Goal: Information Seeking & Learning: Check status

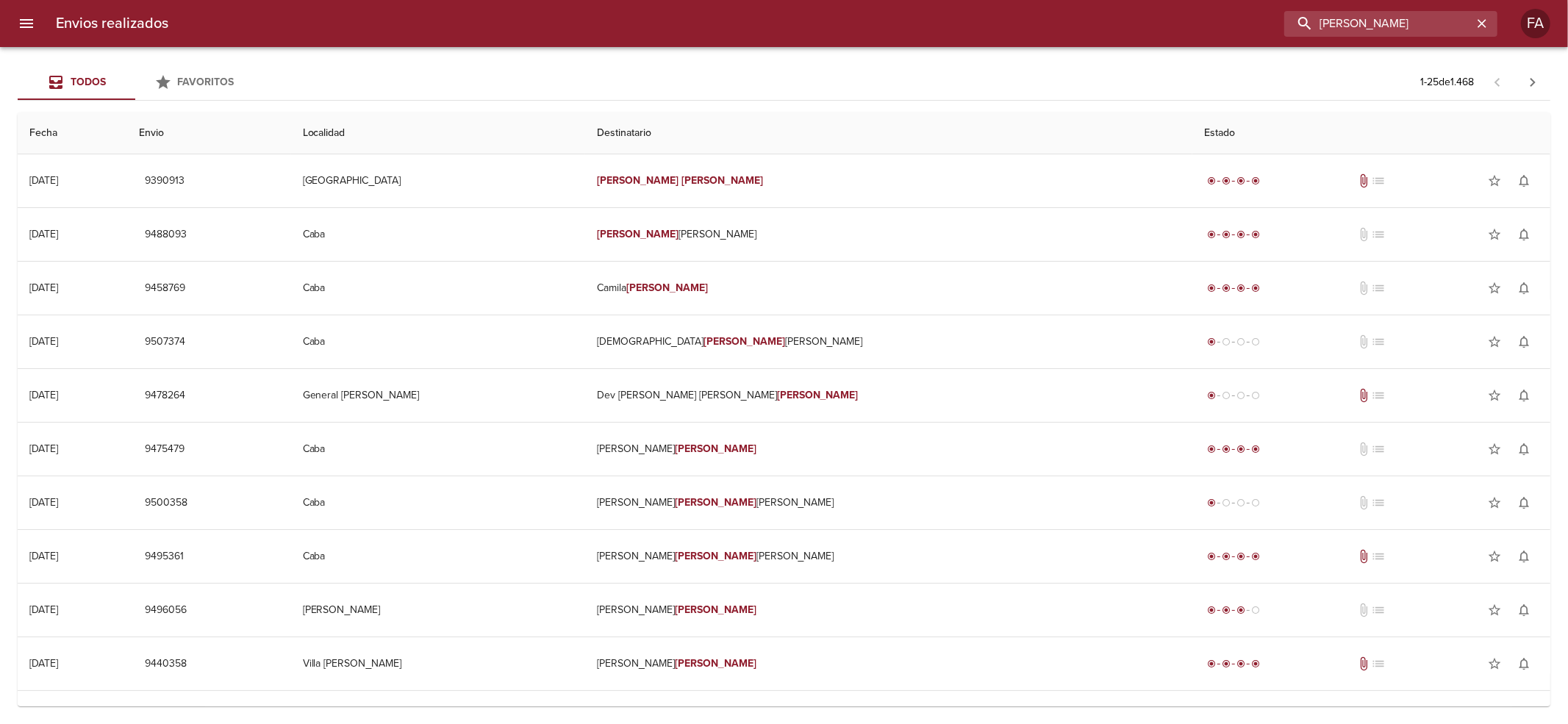
drag, startPoint x: 1430, startPoint y: 31, endPoint x: 694, endPoint y: 36, distance: 736.0
click at [710, 40] on div "Envios realizados [PERSON_NAME] FA" at bounding box center [784, 23] width 1568 height 47
paste input "[PERSON_NAME]"
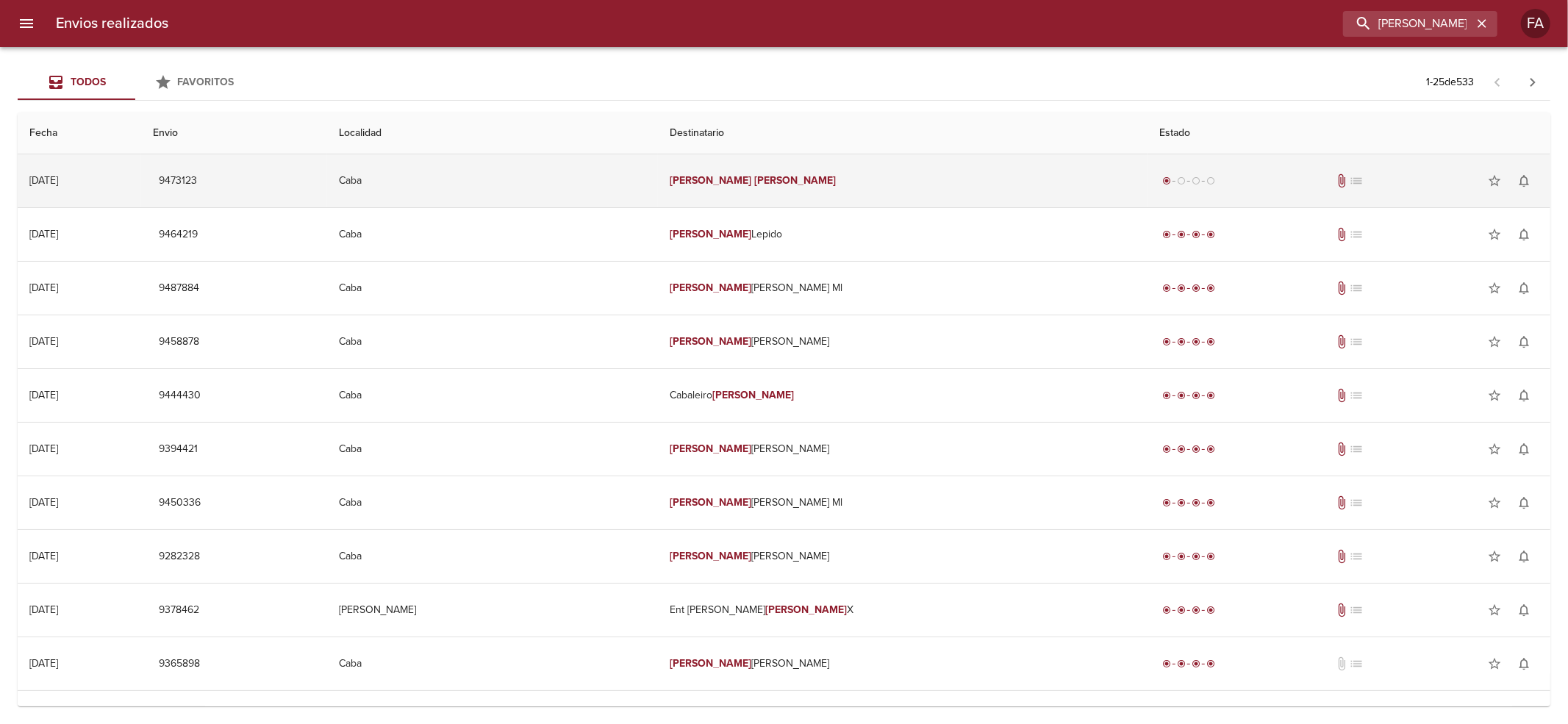
click at [783, 182] on td "[PERSON_NAME]" at bounding box center [902, 181] width 488 height 53
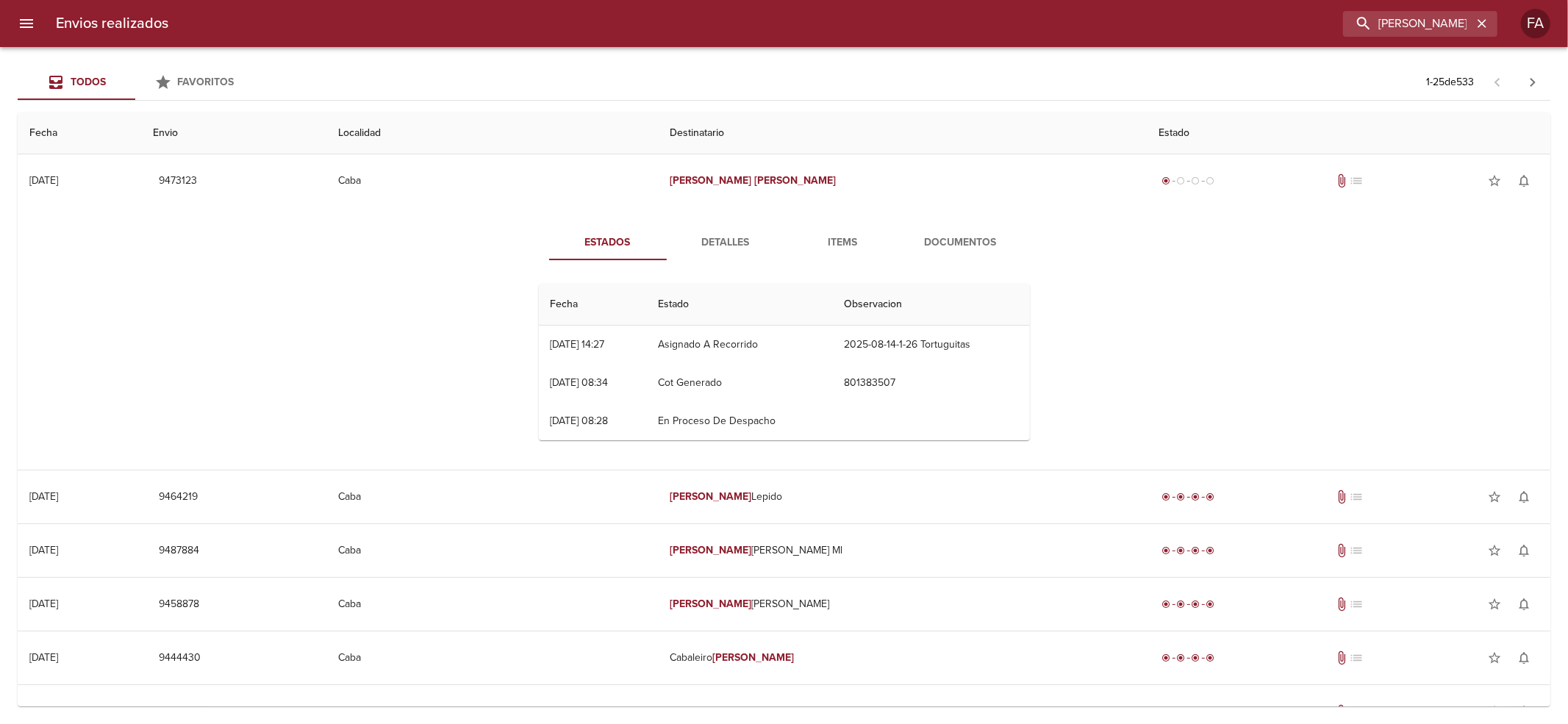
click at [891, 243] on button "Items" at bounding box center [843, 243] width 117 height 36
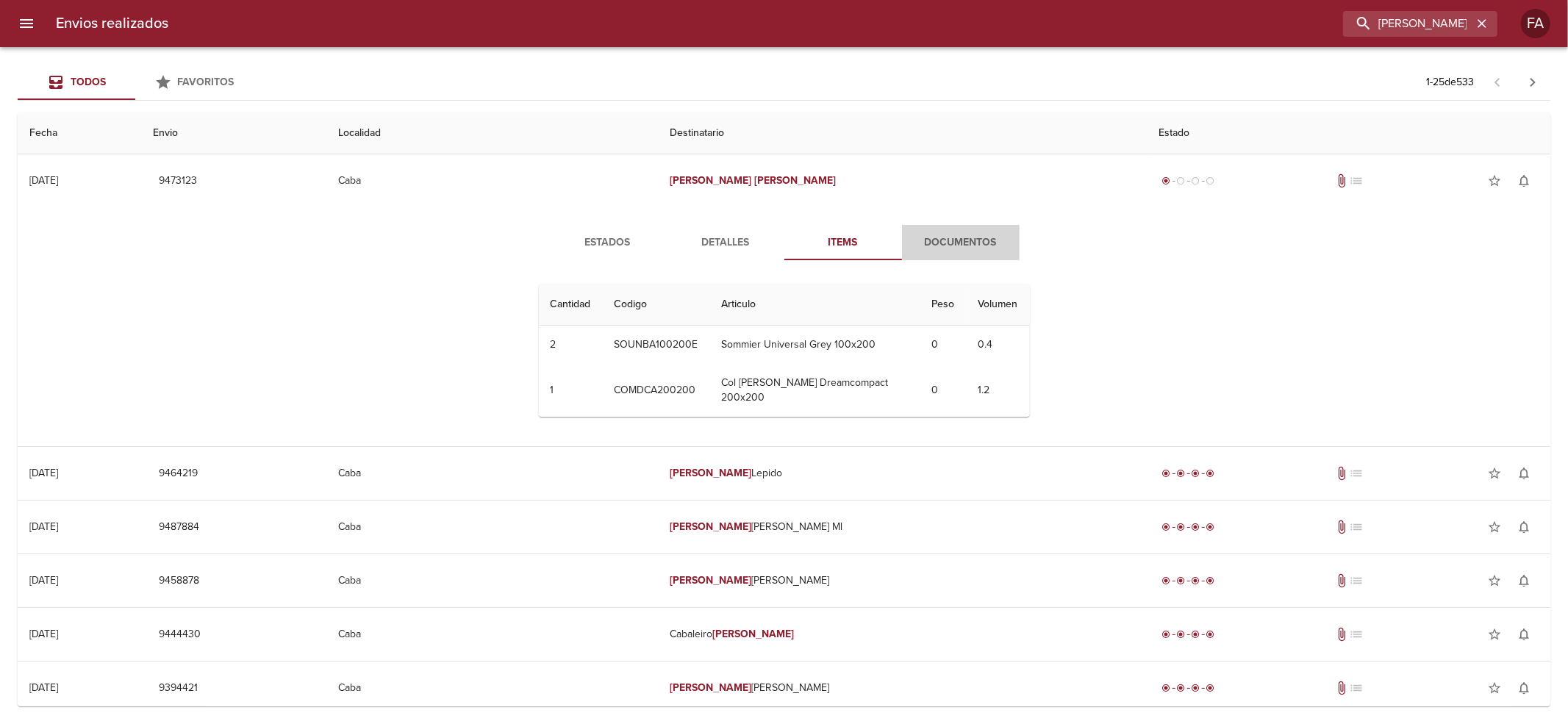
click at [931, 237] on span "Documentos" at bounding box center [961, 243] width 100 height 19
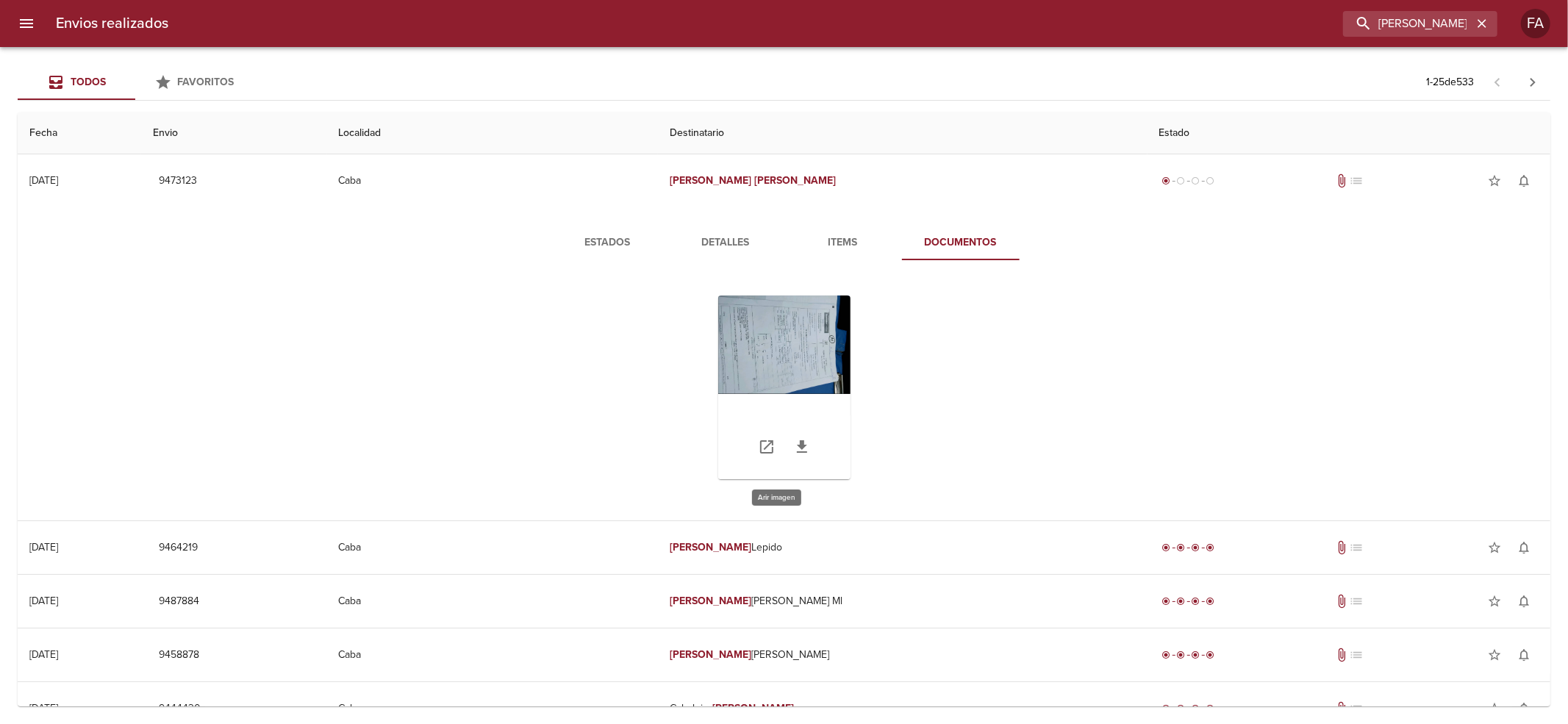
click at [785, 366] on div "Tabla de envíos del cliente" at bounding box center [784, 387] width 132 height 184
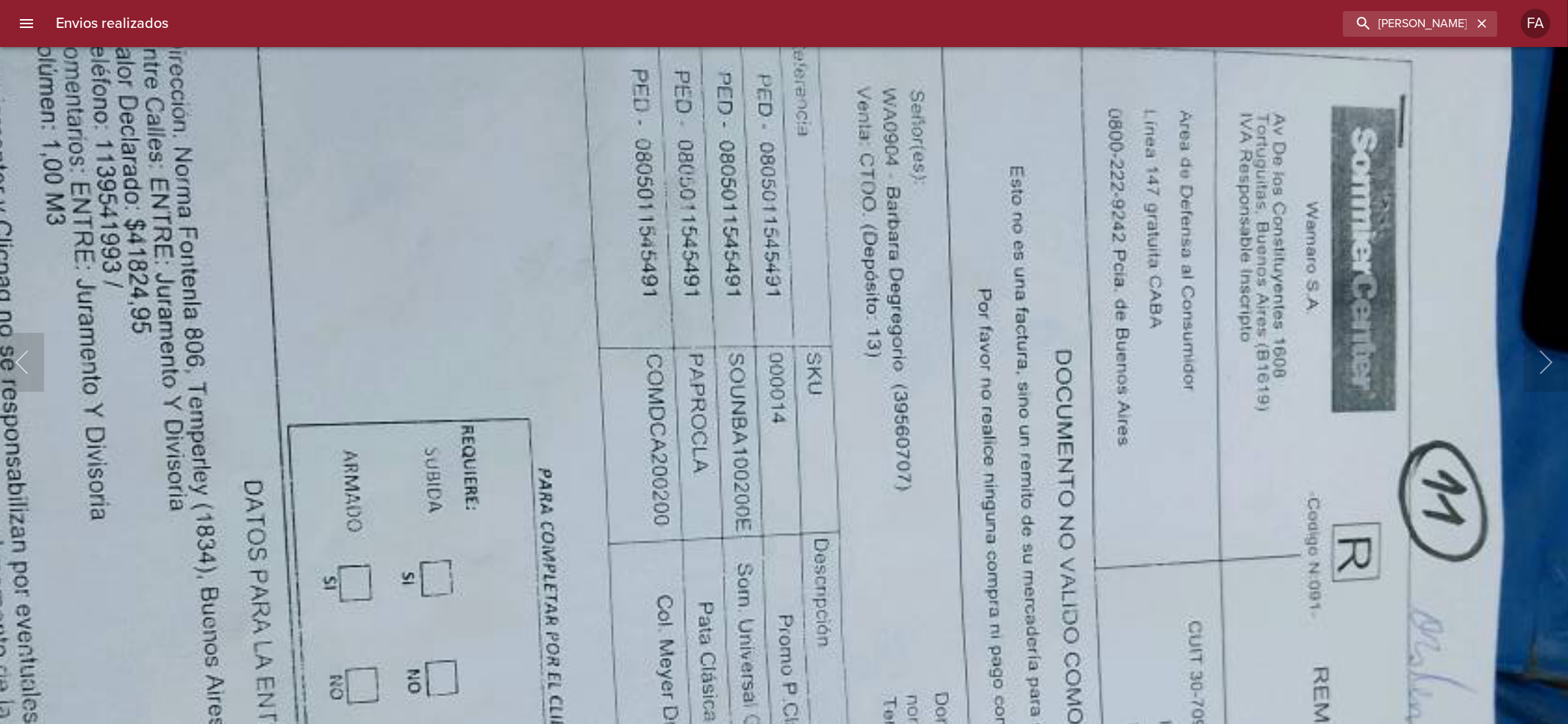
click at [939, 265] on img "Lightbox" at bounding box center [736, 581] width 1964 height 1458
click at [610, 278] on img "Lightbox" at bounding box center [736, 581] width 1964 height 1458
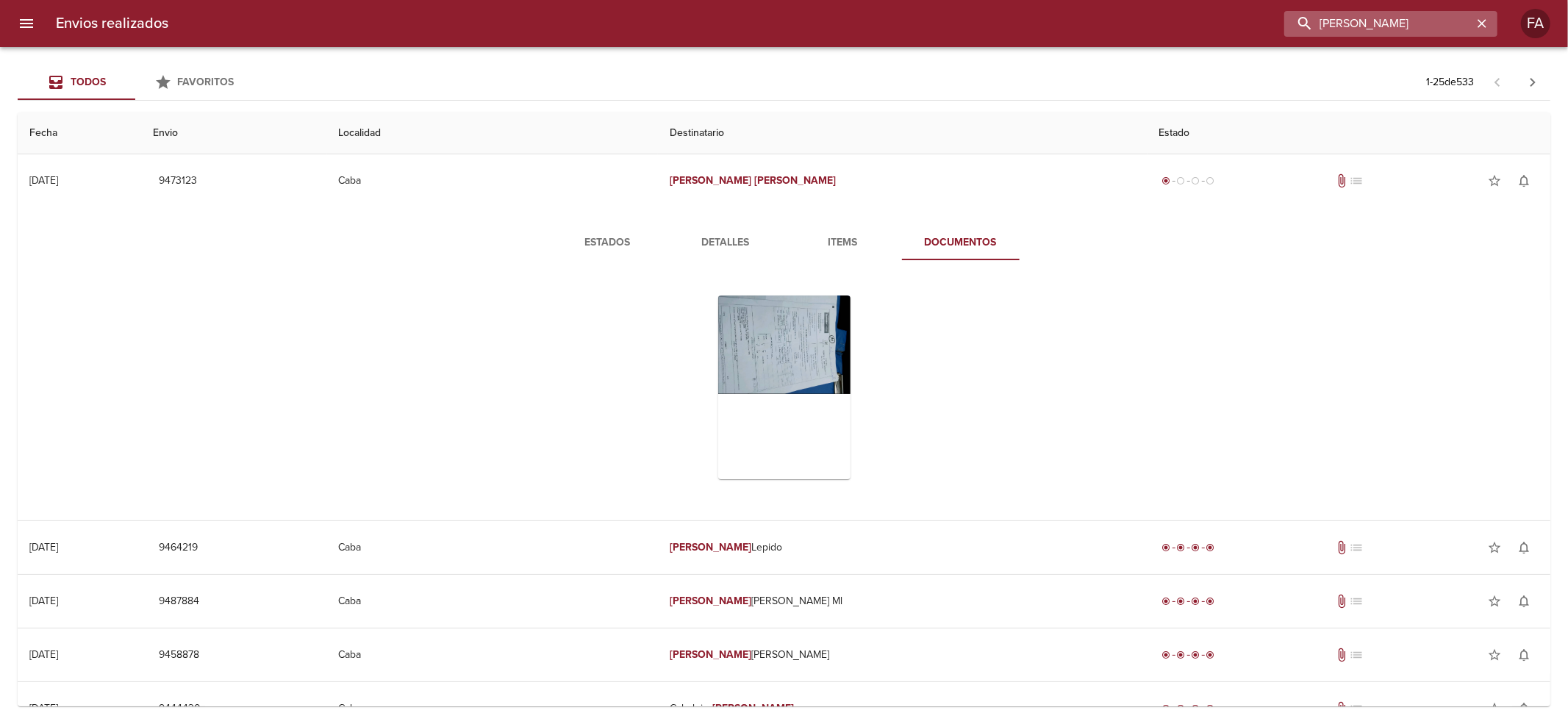
click at [1437, 29] on input "[PERSON_NAME]" at bounding box center [1378, 23] width 188 height 26
paste input "ASOCIACION DEL PERSONAL DE CONDUCCION SUPERVISION"
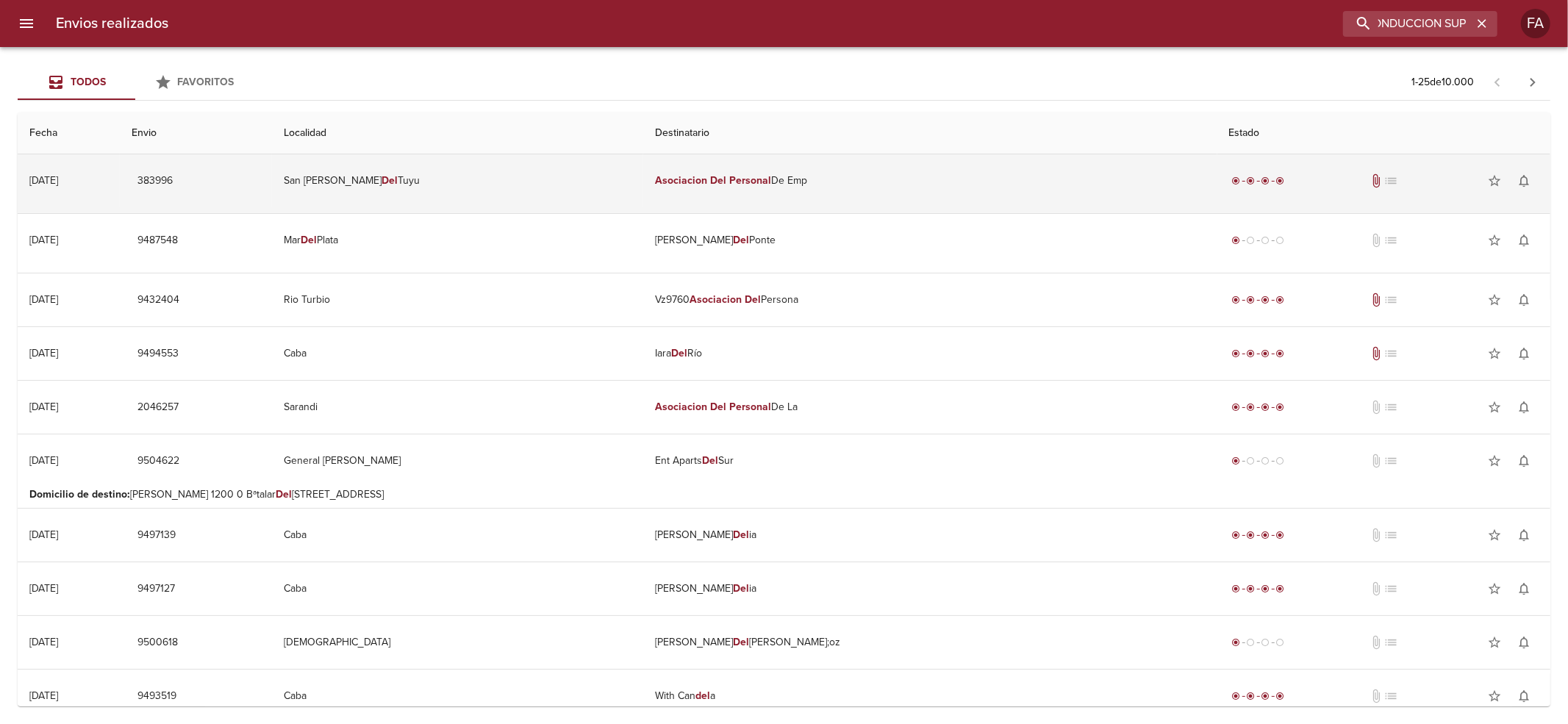
click at [771, 180] on em "Personal" at bounding box center [749, 180] width 42 height 12
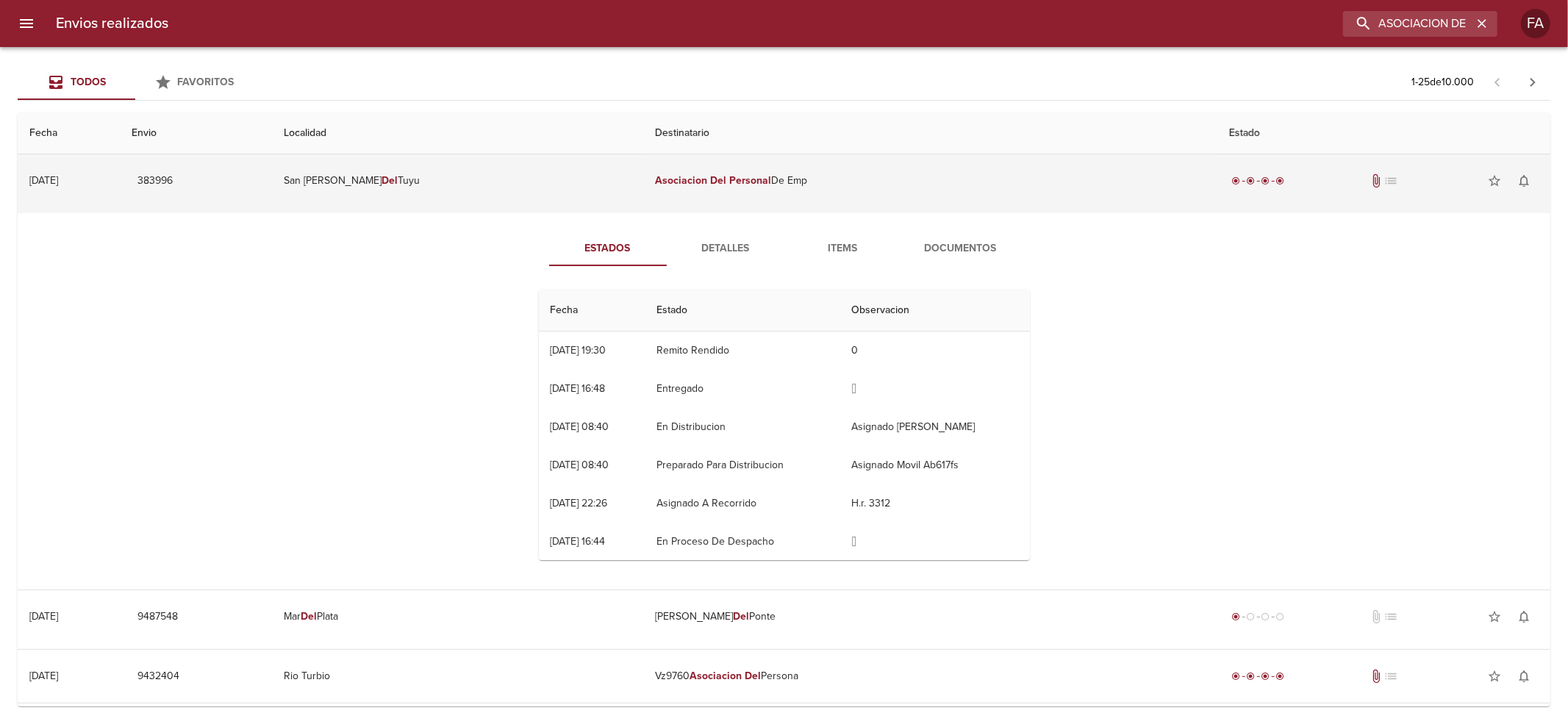
click at [771, 180] on em "Personal" at bounding box center [749, 180] width 42 height 12
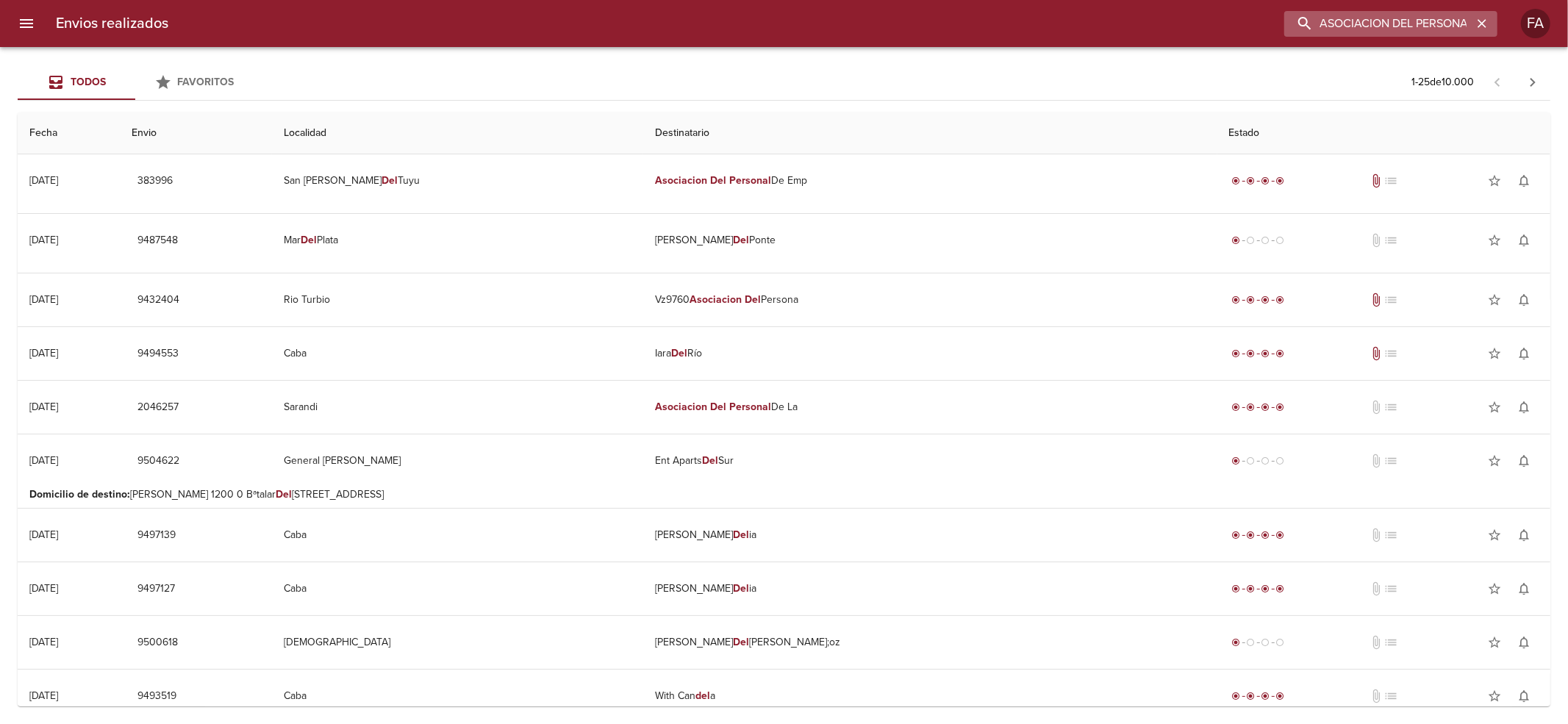
click at [1397, 15] on input "ASOCIACION DEL PERSONAL DE CONDUCCION SUPERVISION" at bounding box center [1378, 23] width 188 height 26
paste input "NAHUEL [PERSON_NAME]"
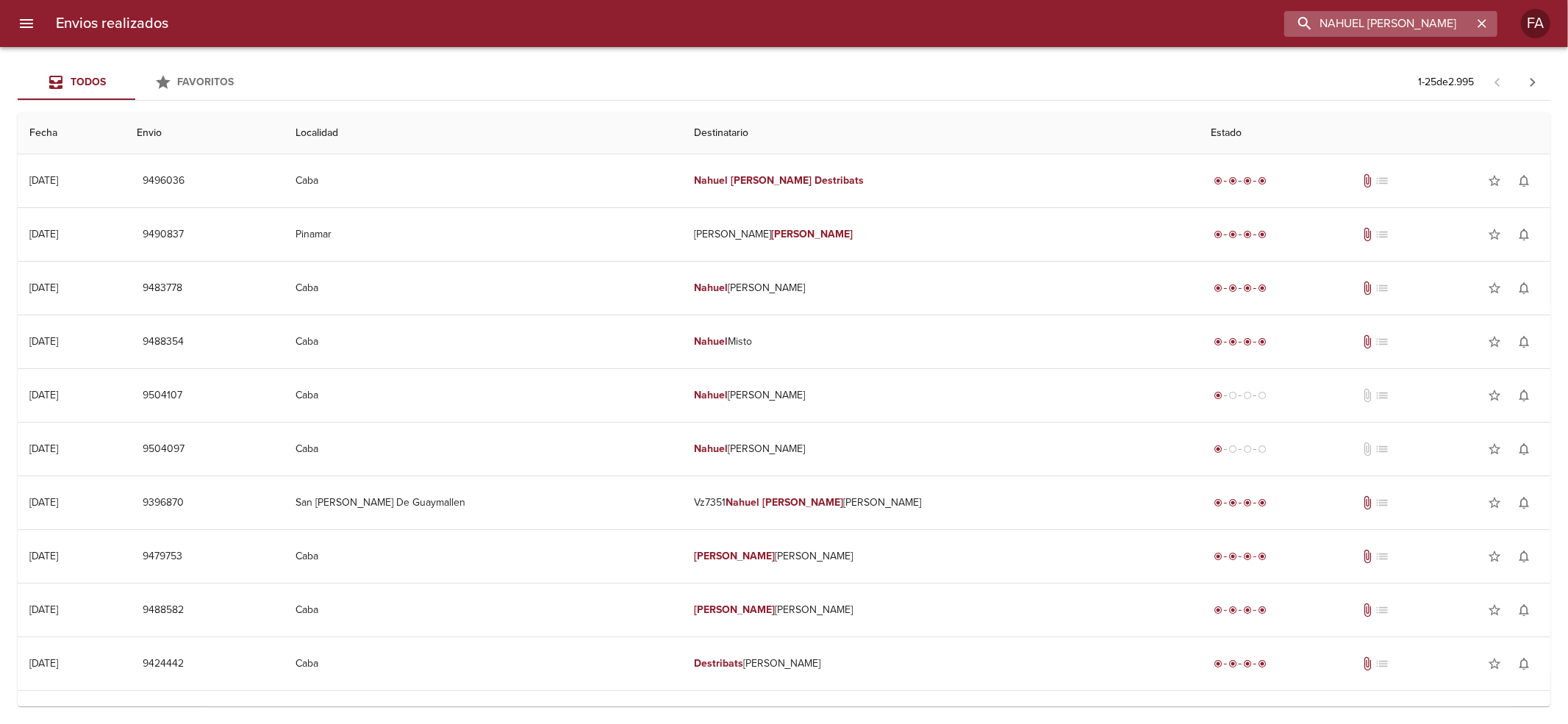
click at [1362, 31] on input "NAHUEL [PERSON_NAME]" at bounding box center [1378, 23] width 188 height 26
paste input "[PERSON_NAME]"
type input "[PERSON_NAME]"
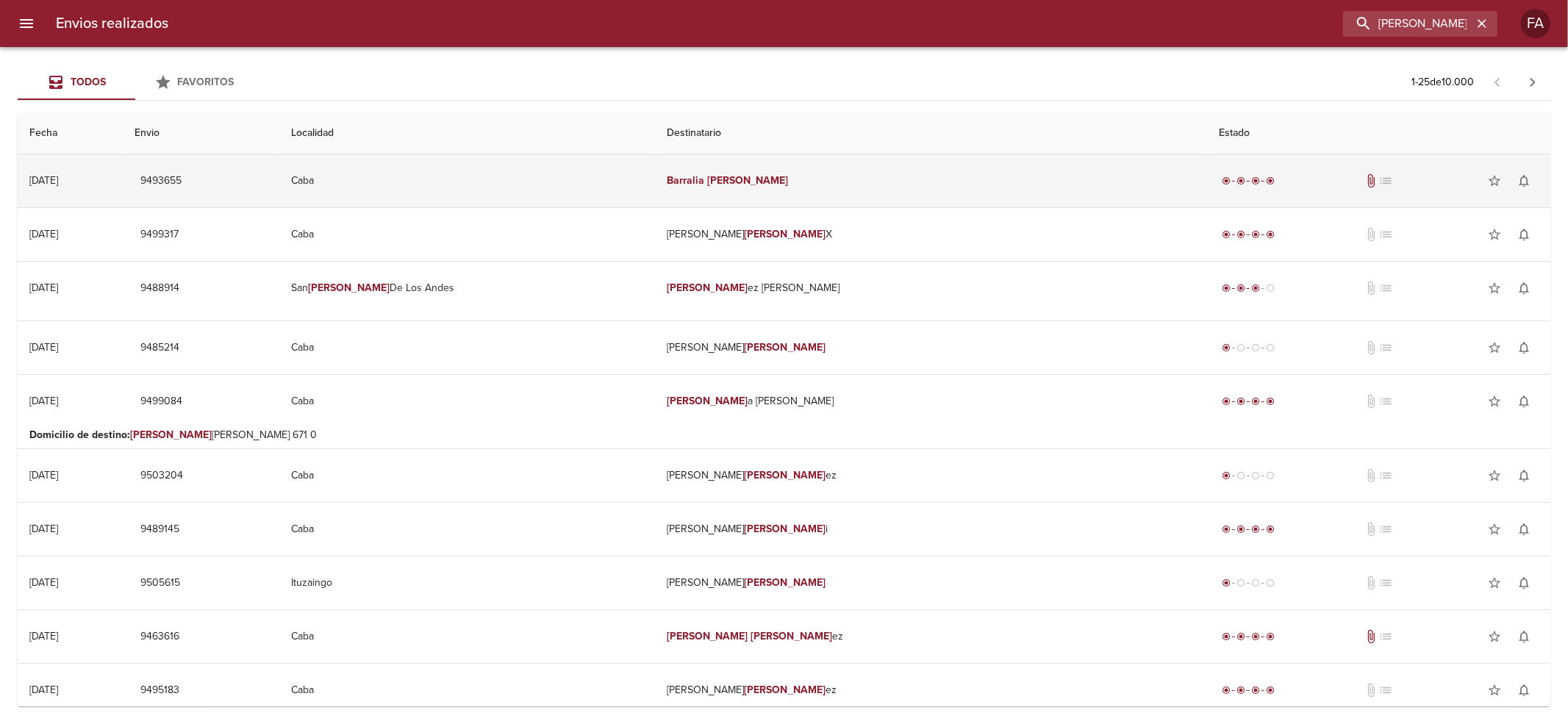
click at [922, 172] on td "[PERSON_NAME]" at bounding box center [931, 181] width 552 height 53
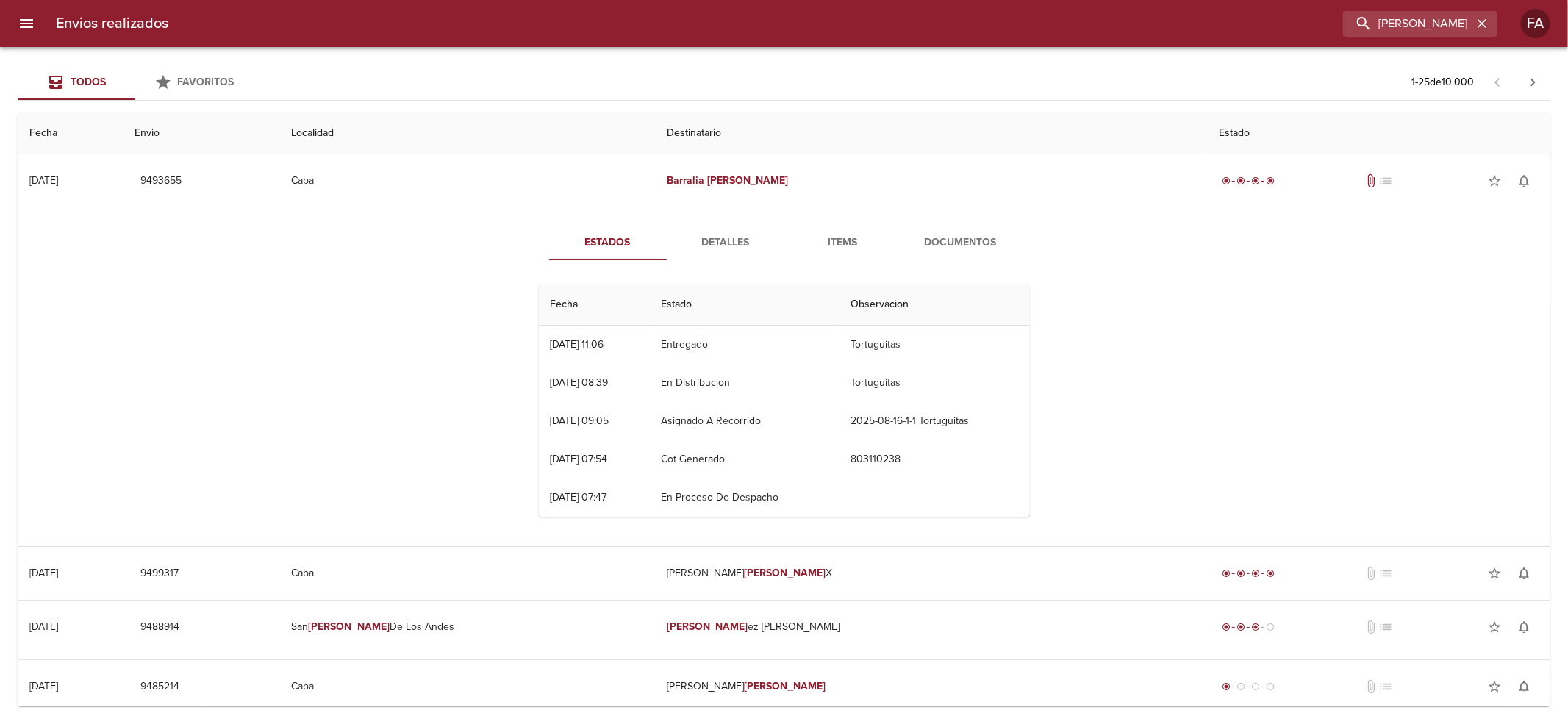
click at [939, 245] on span "Documentos" at bounding box center [961, 243] width 100 height 19
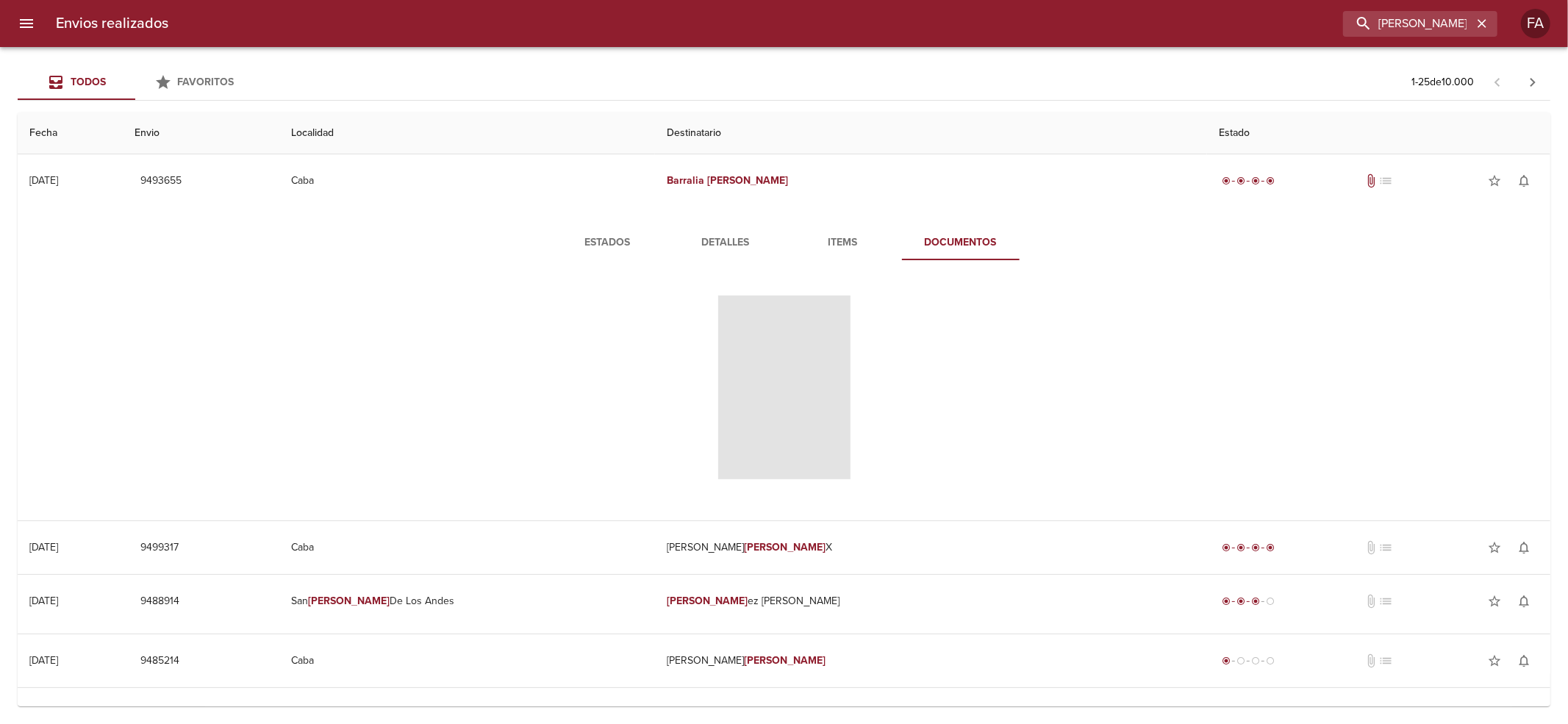
click at [762, 323] on span "Tabla de envíos del cliente" at bounding box center [784, 387] width 132 height 184
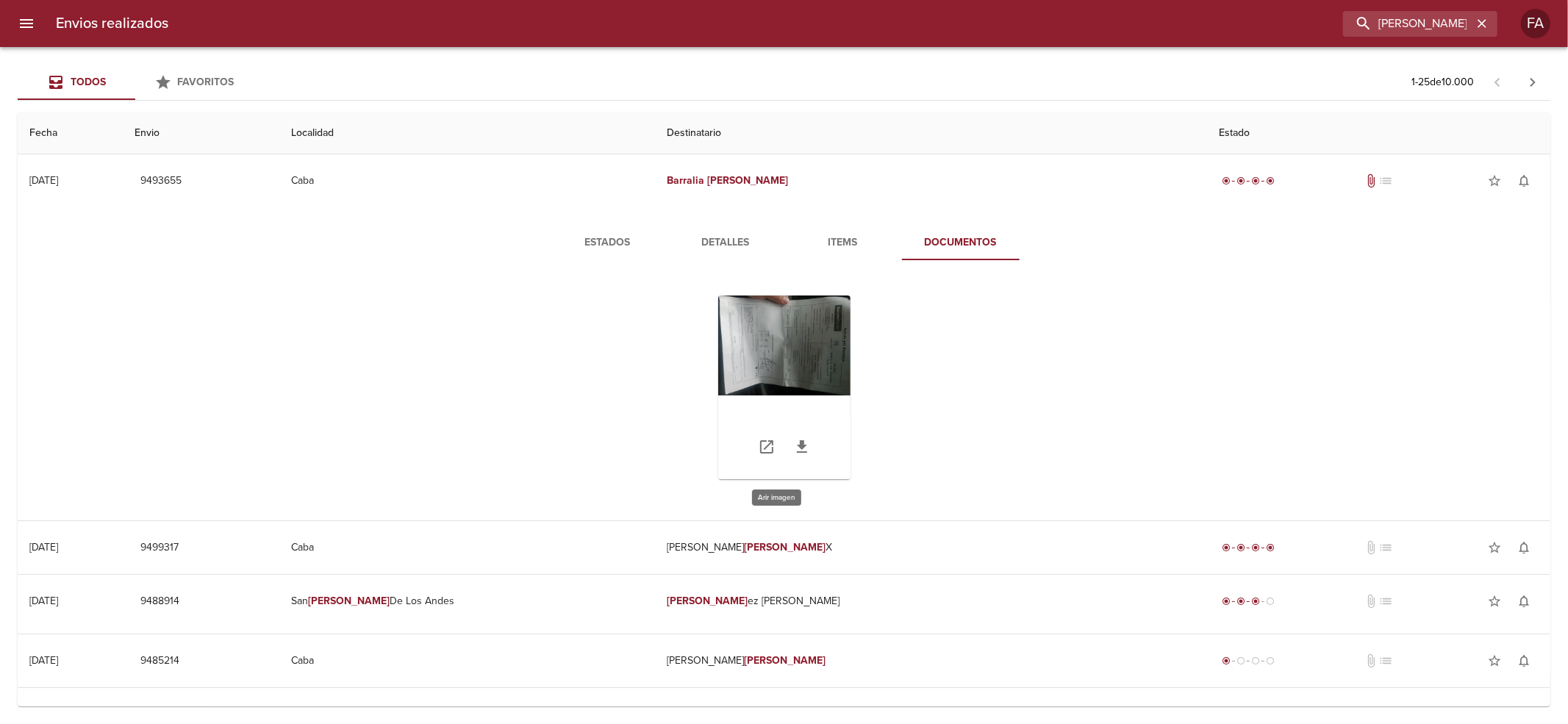
click at [774, 361] on div "Tabla de envíos del cliente" at bounding box center [784, 387] width 132 height 184
